Goal: Information Seeking & Learning: Learn about a topic

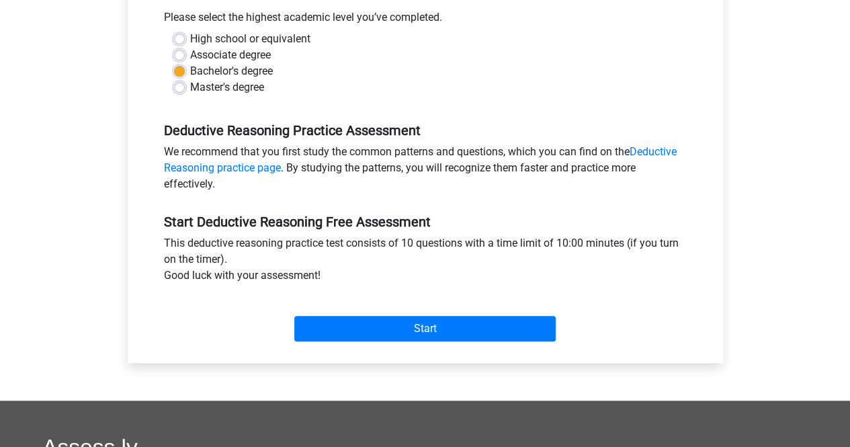
scroll to position [307, 0]
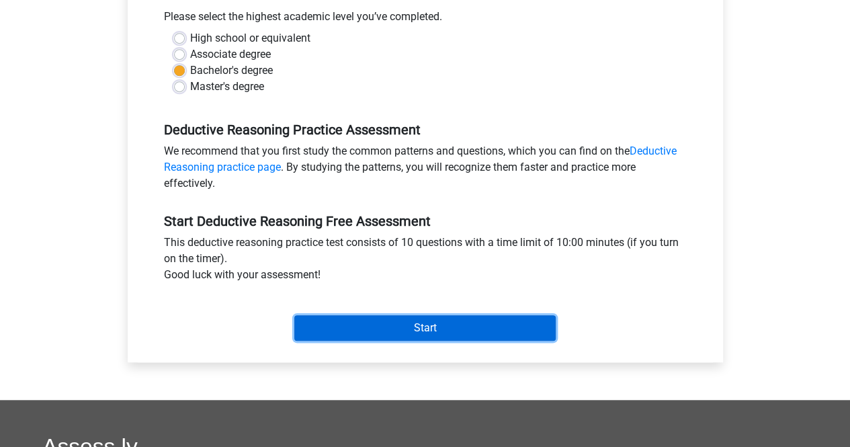
click at [381, 327] on input "Start" at bounding box center [425, 328] width 262 height 26
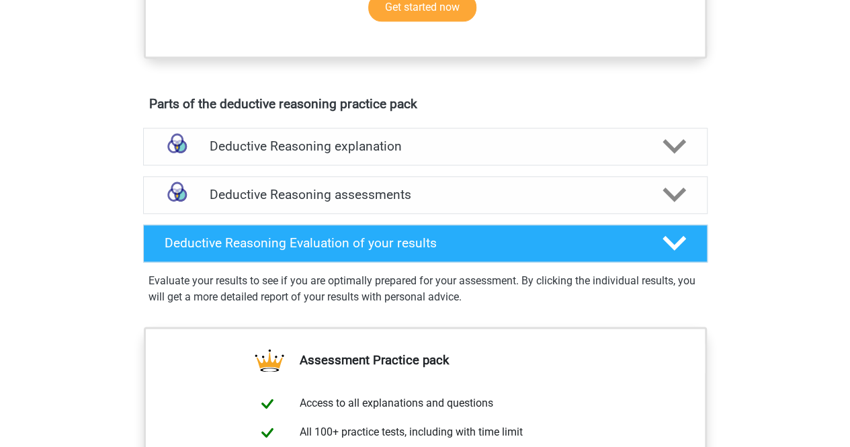
scroll to position [752, 0]
